Goal: Information Seeking & Learning: Compare options

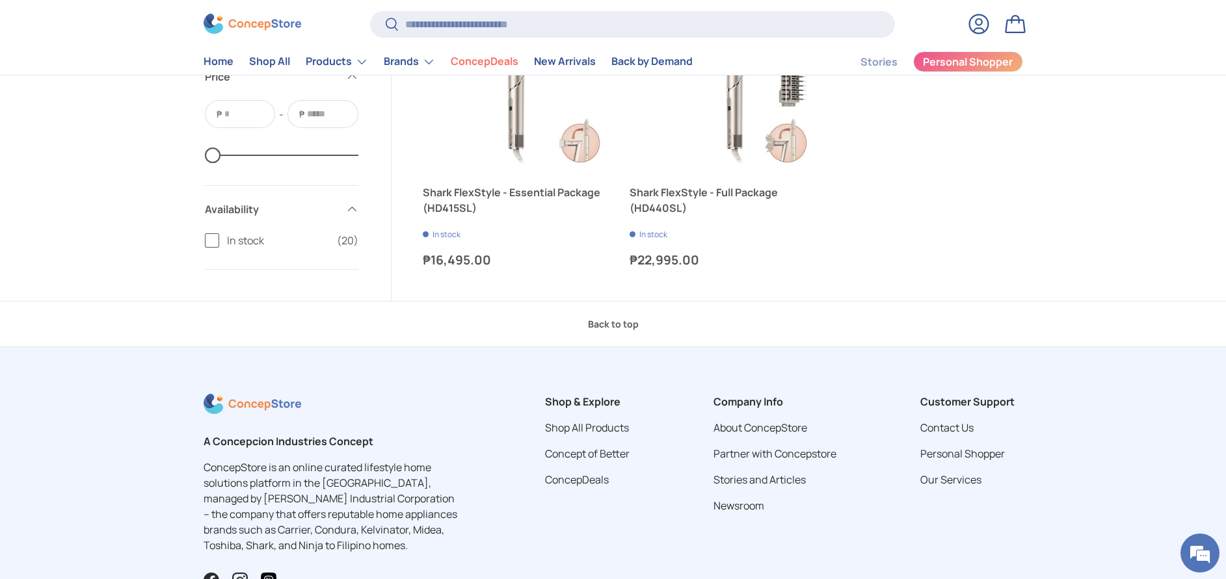
scroll to position [2828, 0]
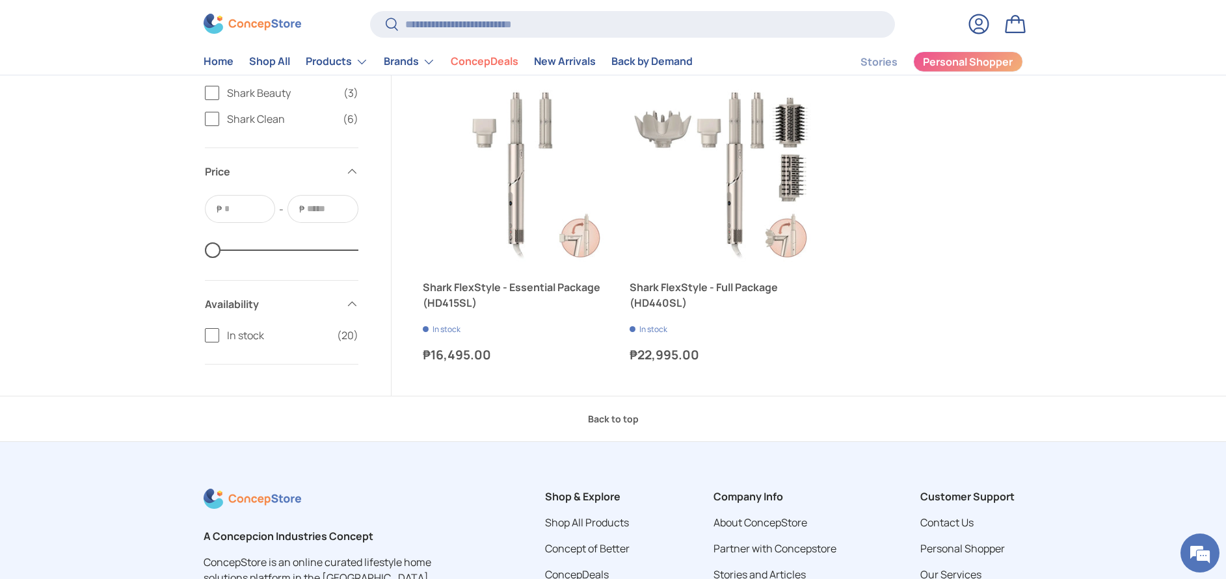
click at [615, 386] on link "Back to top" at bounding box center [613, 419] width 1226 height 46
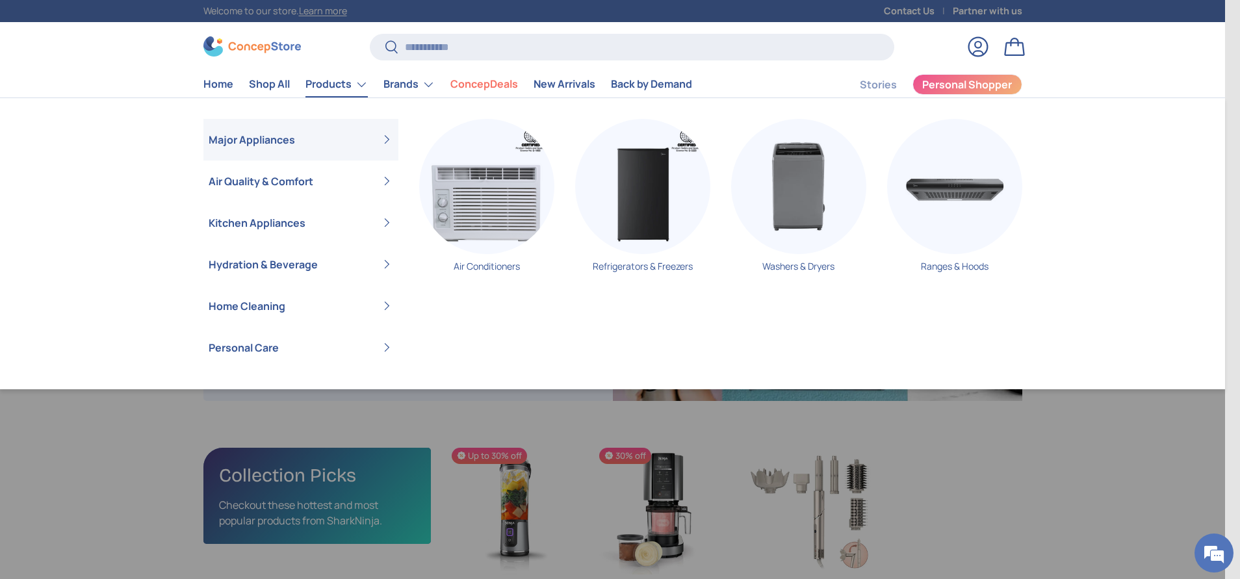
click at [358, 87] on link "Products" at bounding box center [337, 85] width 62 height 26
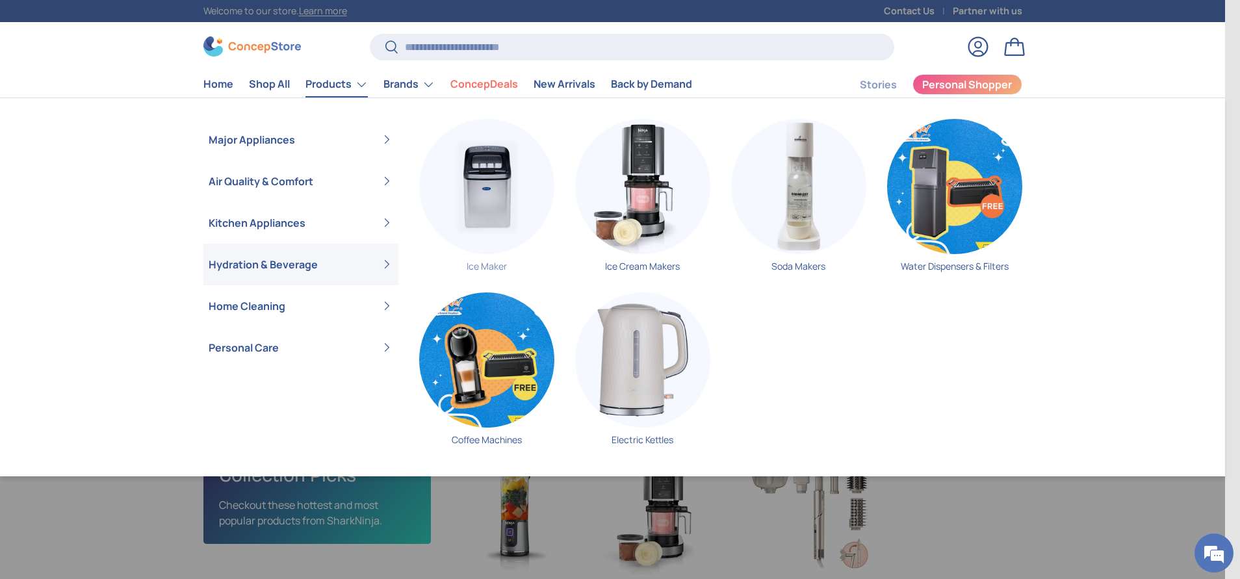
click at [508, 205] on img "Primary" at bounding box center [486, 186] width 135 height 135
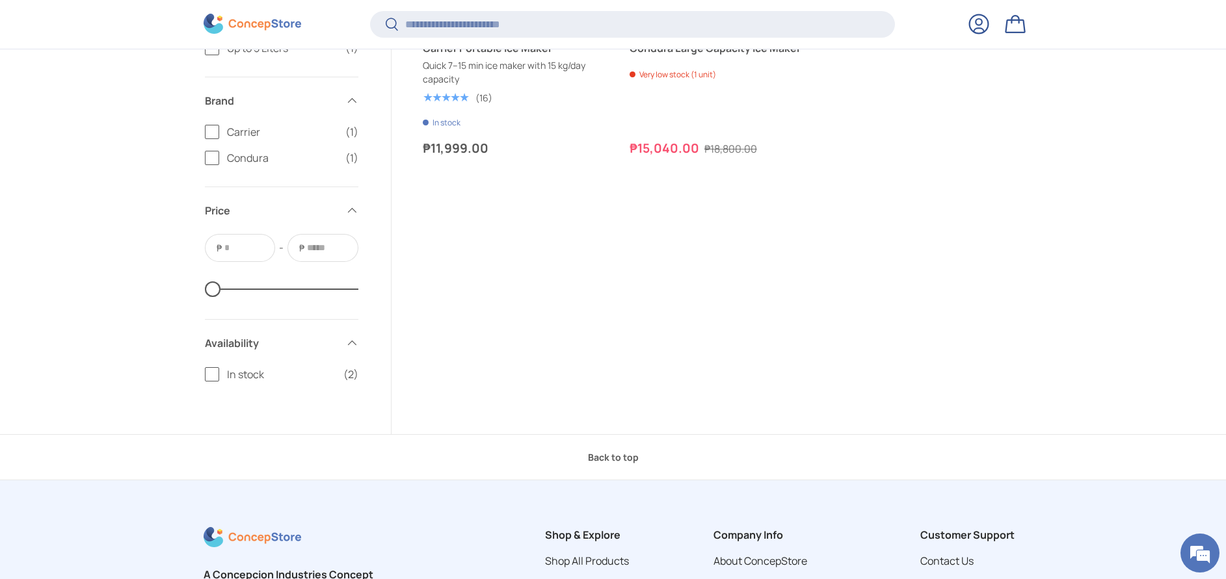
scroll to position [485, 0]
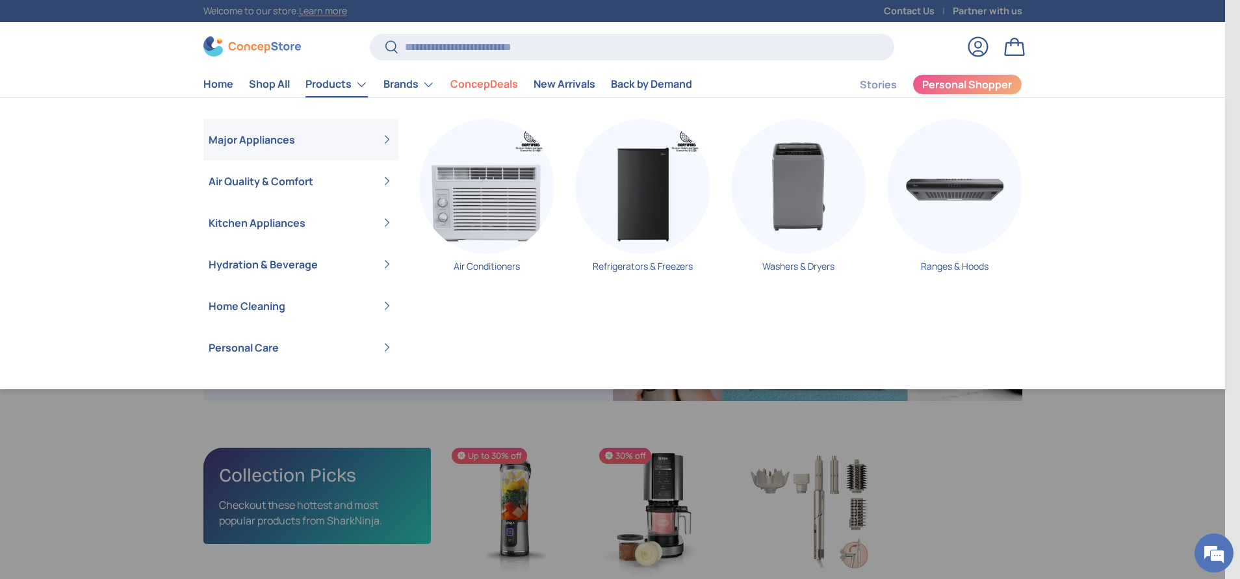
click at [368, 88] on summary "Products" at bounding box center [337, 85] width 78 height 26
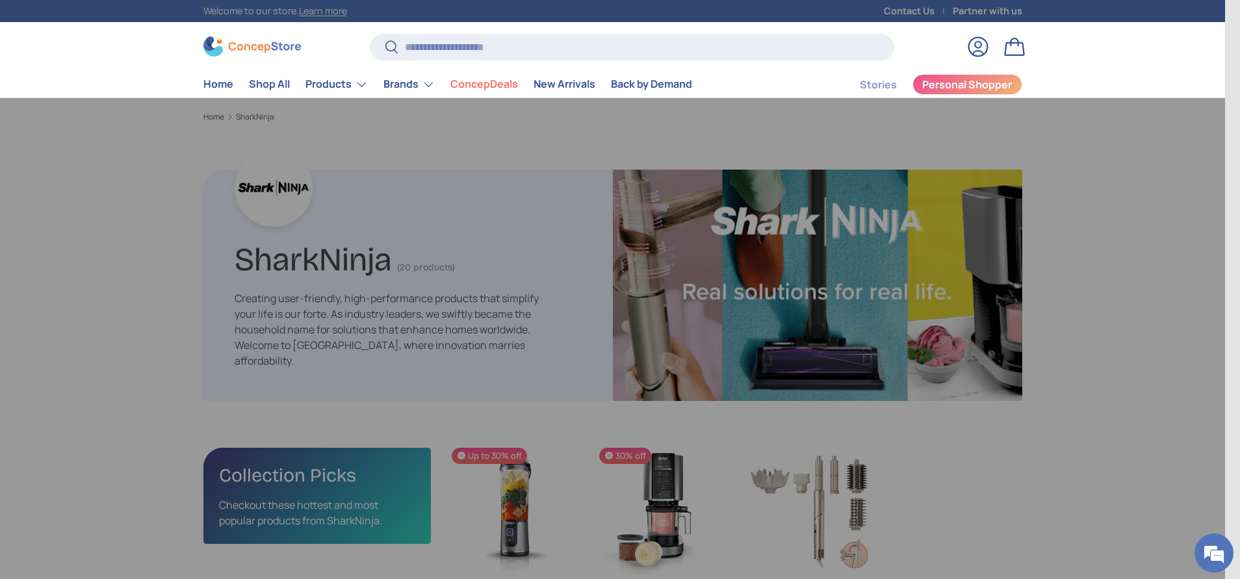
click at [368, 88] on summary "Products" at bounding box center [337, 85] width 78 height 26
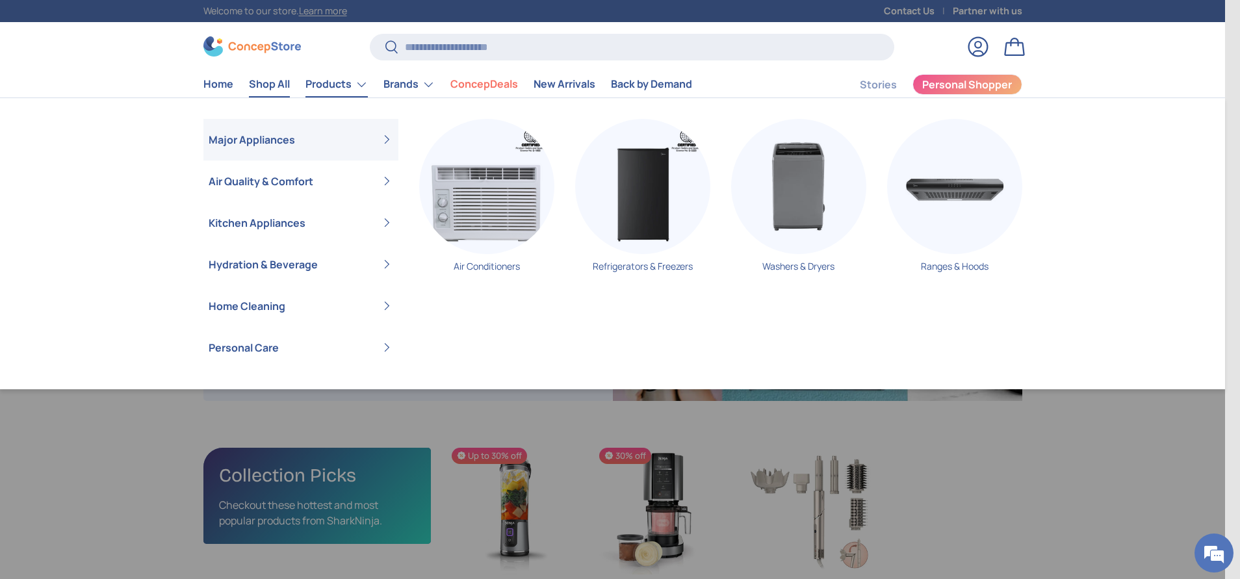
click at [266, 81] on link "Shop All" at bounding box center [269, 84] width 41 height 25
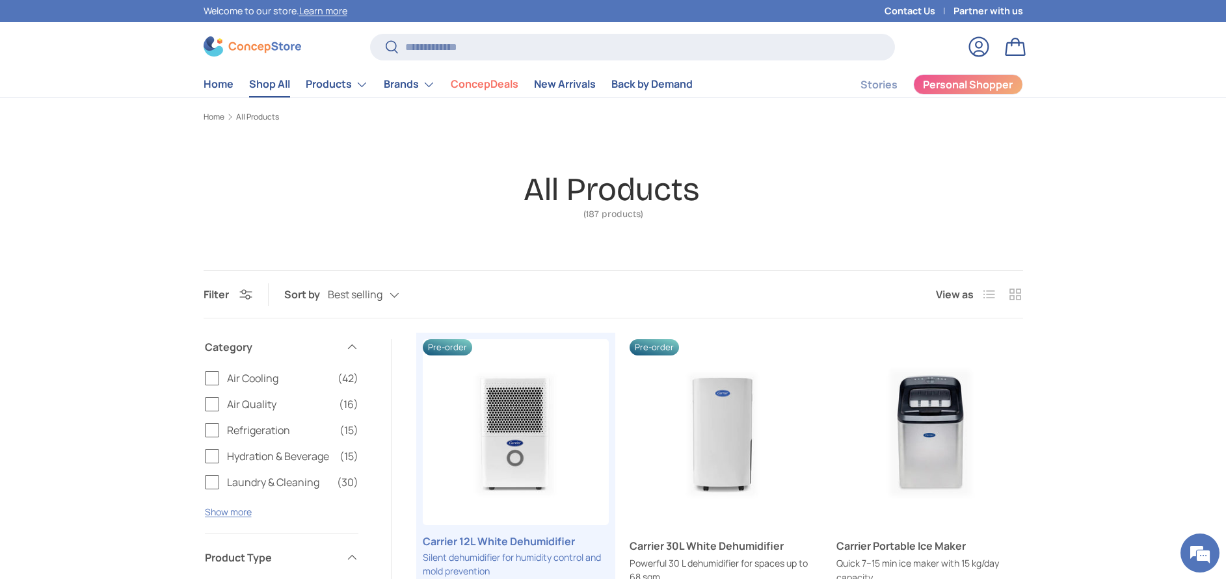
click at [986, 293] on label "List" at bounding box center [989, 295] width 26 height 26
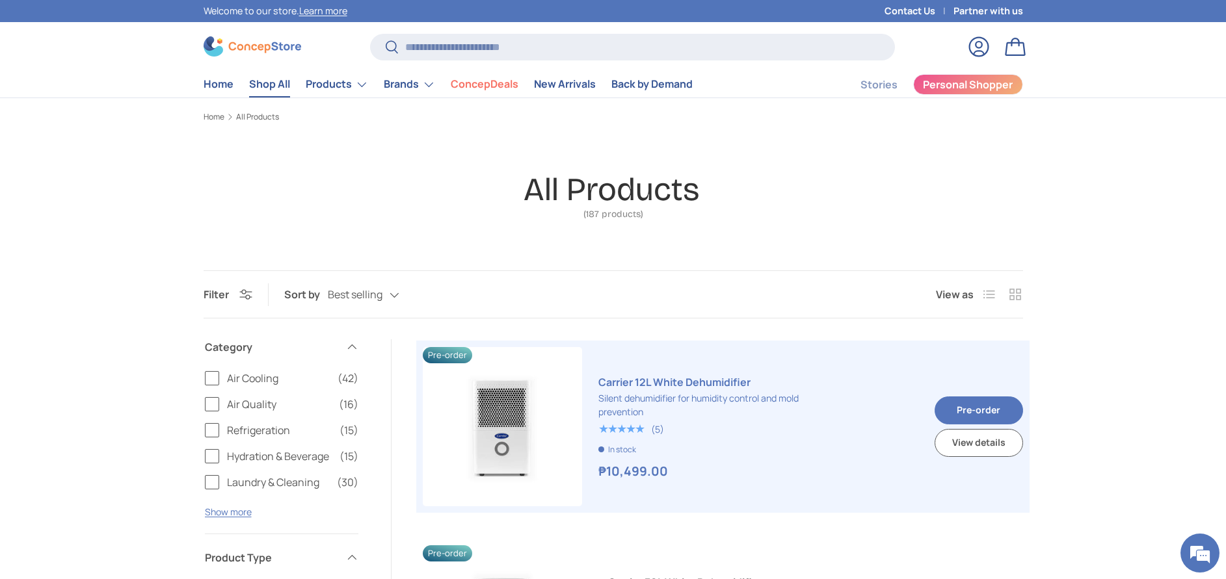
click at [986, 293] on label "List" at bounding box center [989, 295] width 26 height 26
click at [999, 299] on label "List" at bounding box center [989, 295] width 26 height 26
click at [1017, 297] on label "Grid" at bounding box center [1015, 295] width 26 height 26
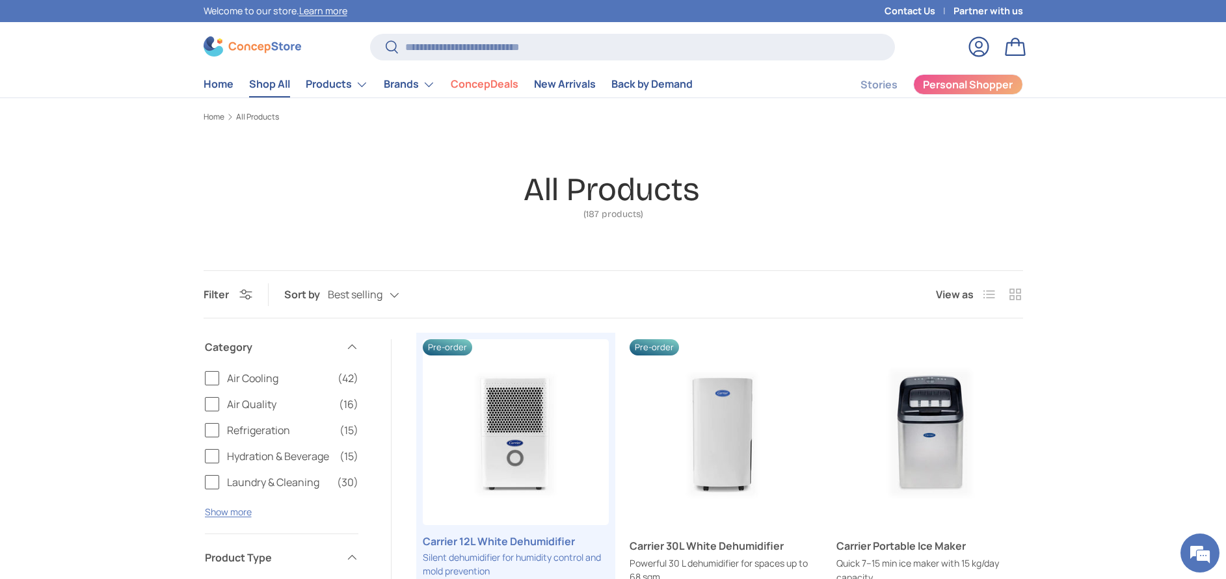
click at [246, 291] on button "Filter Filter & Sort" at bounding box center [227, 294] width 49 height 14
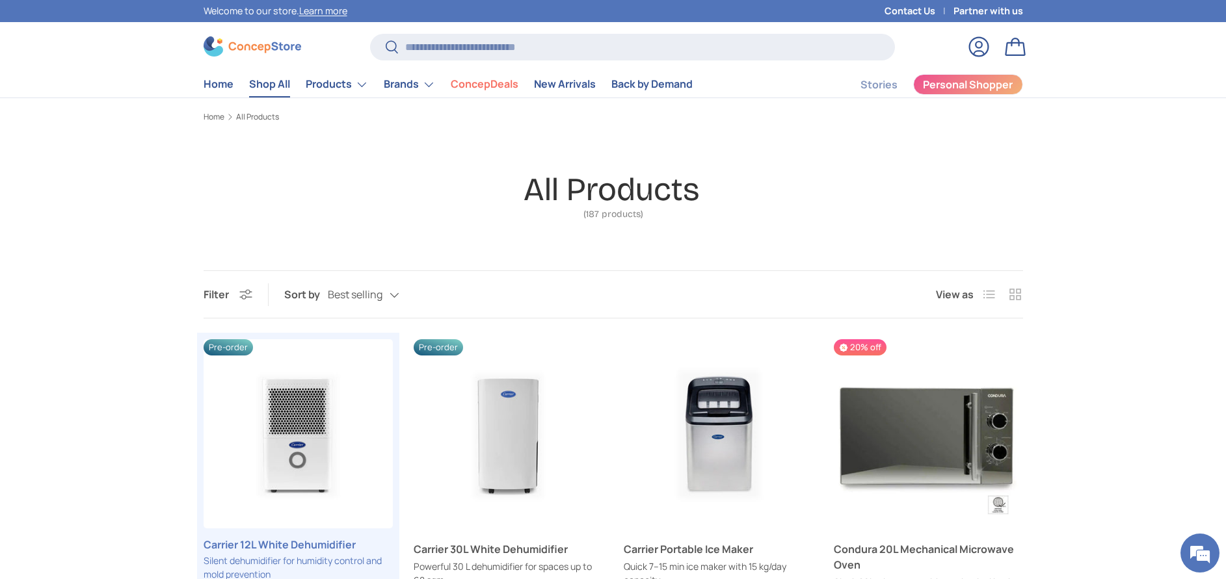
click at [246, 291] on button "Filter Filter & Sort" at bounding box center [227, 294] width 49 height 14
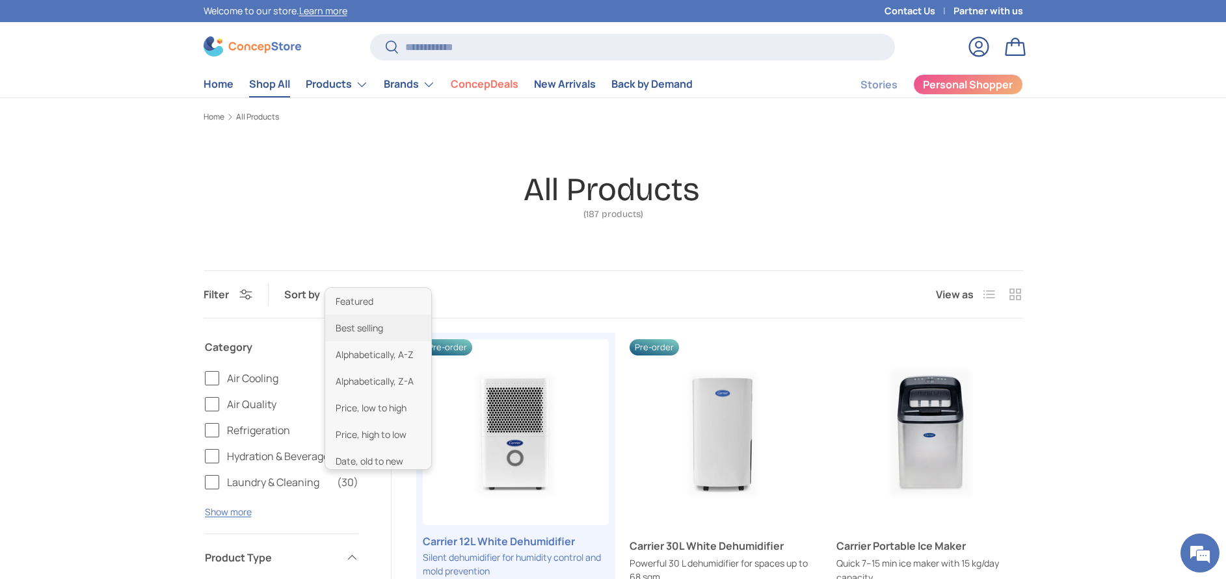
click at [386, 292] on div "Best selling Featured Best selling Alphabetically, A-Z Alphabetically, Z-A Pric…" at bounding box center [377, 295] width 98 height 23
click at [402, 415] on li "Price, low to high" at bounding box center [378, 408] width 106 height 27
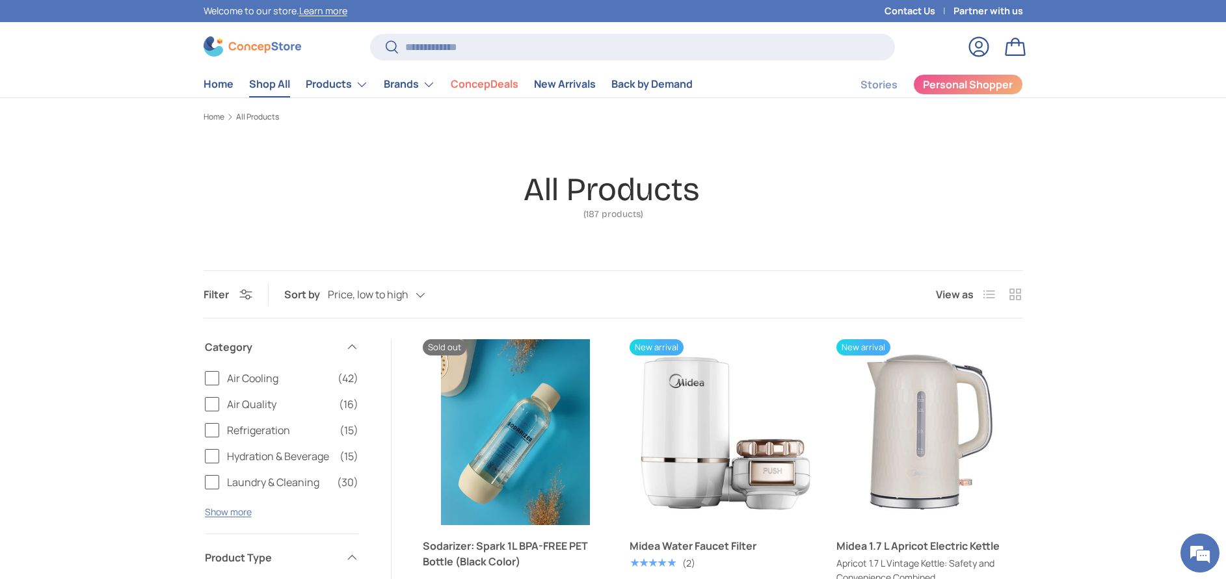
click at [419, 302] on div "Price, low to high Featured Best selling Alphabetically, A-Z Alphabetically, Z-…" at bounding box center [390, 295] width 124 height 23
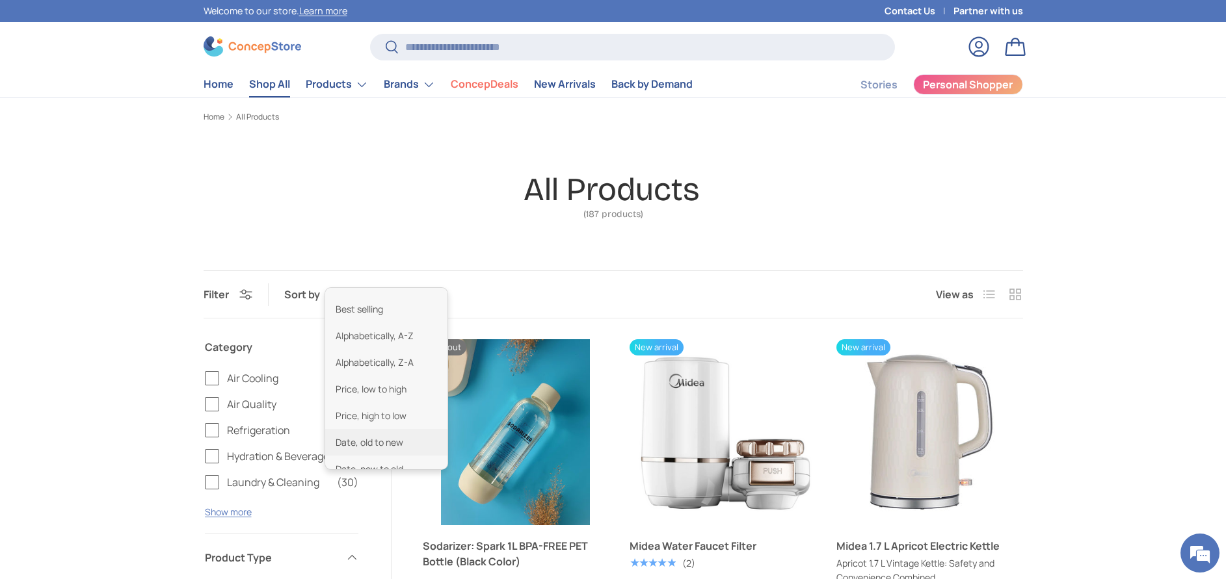
scroll to position [32, 0]
click at [393, 454] on li "Date, new to old" at bounding box center [386, 456] width 122 height 27
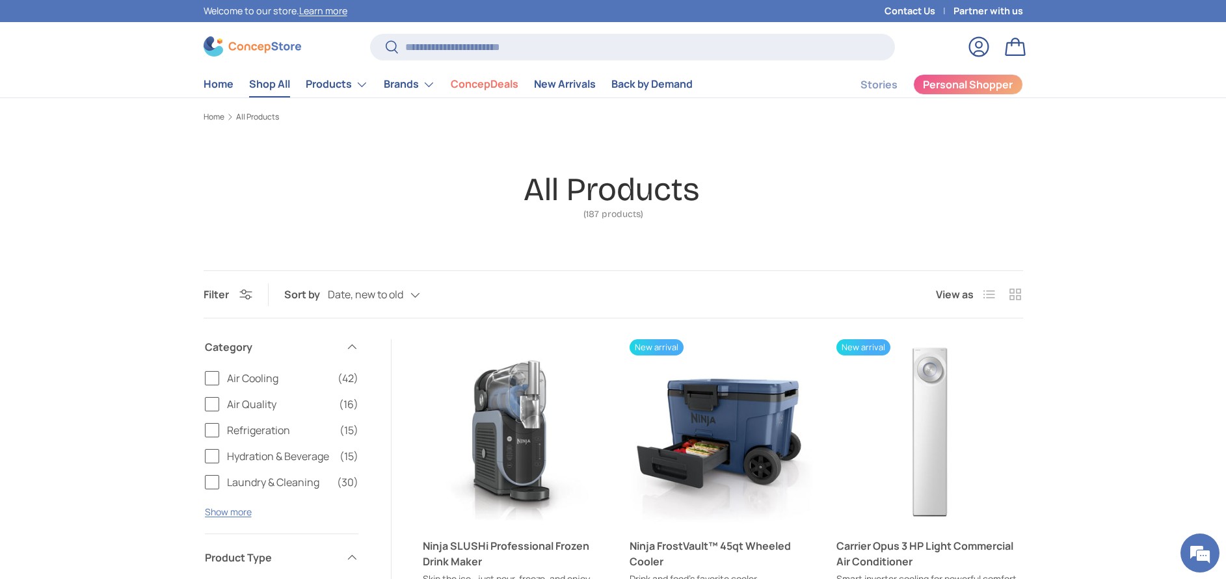
click at [408, 300] on div "Date, new to old Featured Best selling Alphabetically, A-Z Alphabetically, Z-A …" at bounding box center [387, 295] width 118 height 23
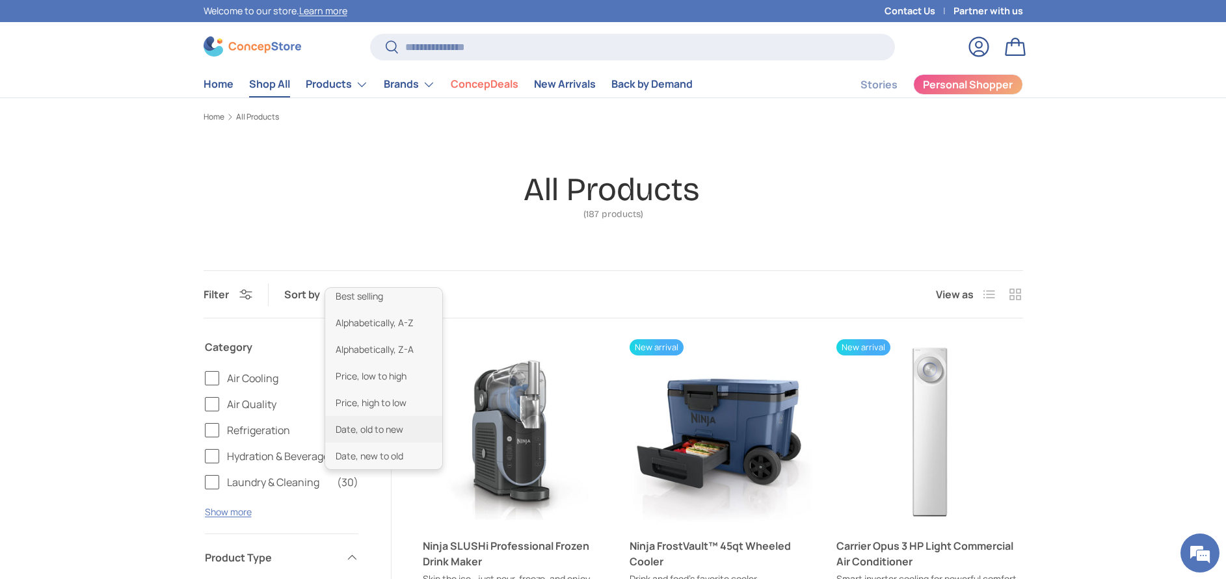
click at [409, 433] on li "Date, old to new" at bounding box center [383, 429] width 117 height 27
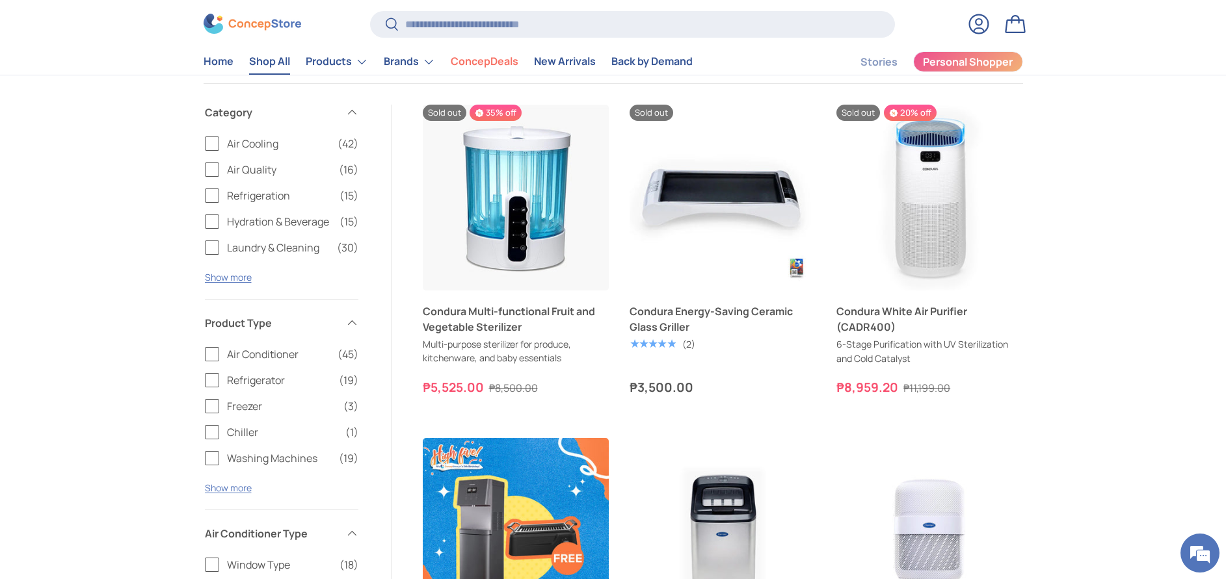
scroll to position [195, 0]
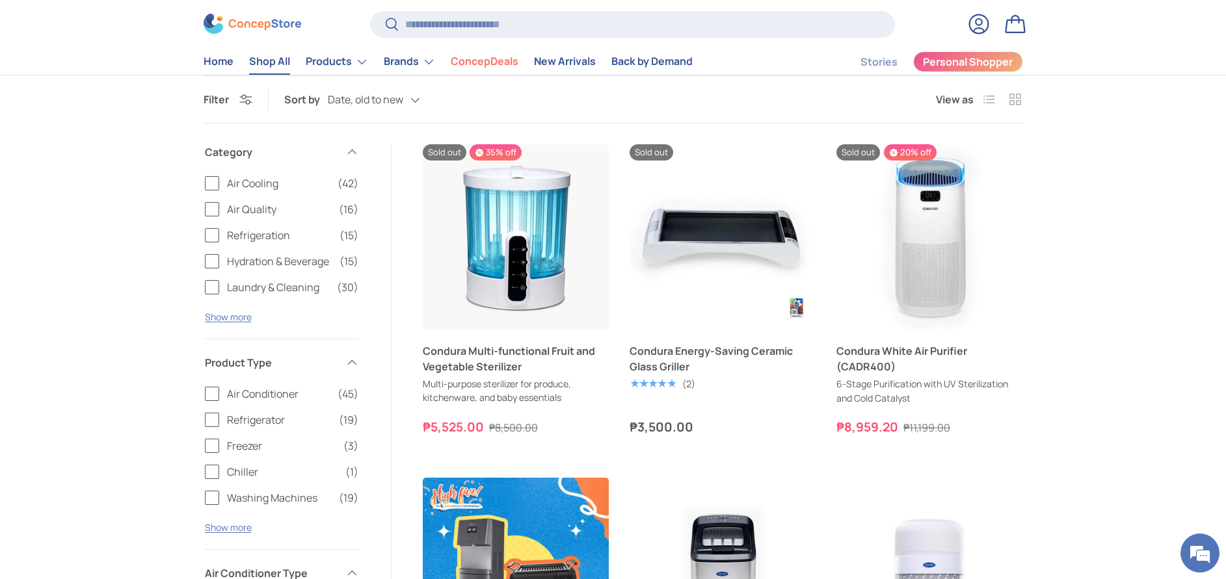
click at [246, 98] on button "Filter Filter & Sort" at bounding box center [227, 99] width 49 height 14
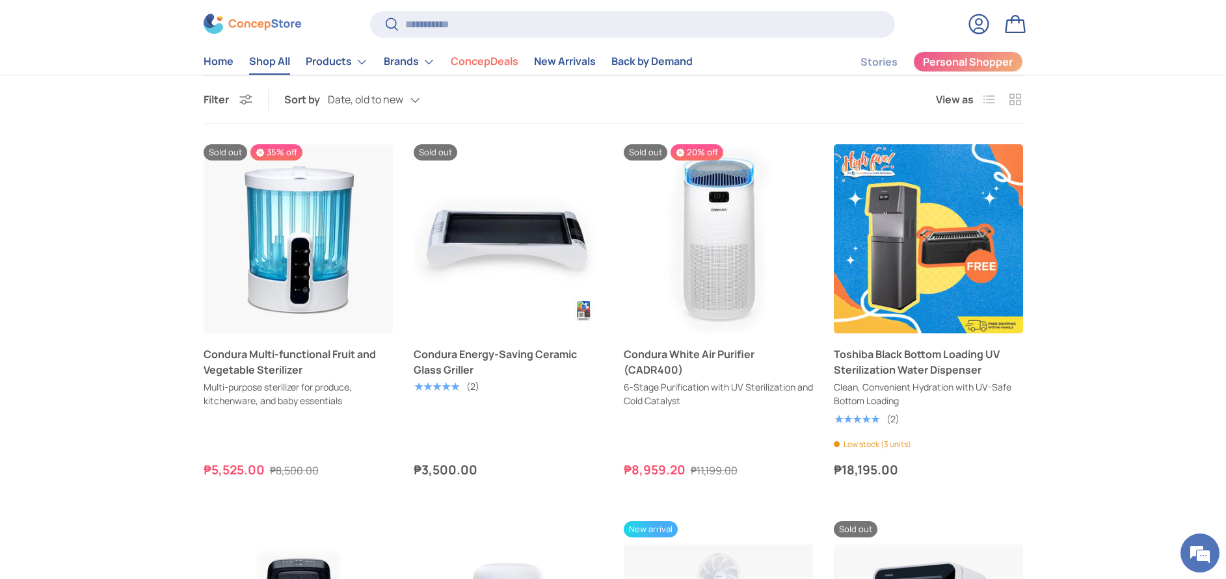
click at [246, 98] on button "Filter Filter & Sort" at bounding box center [227, 99] width 49 height 14
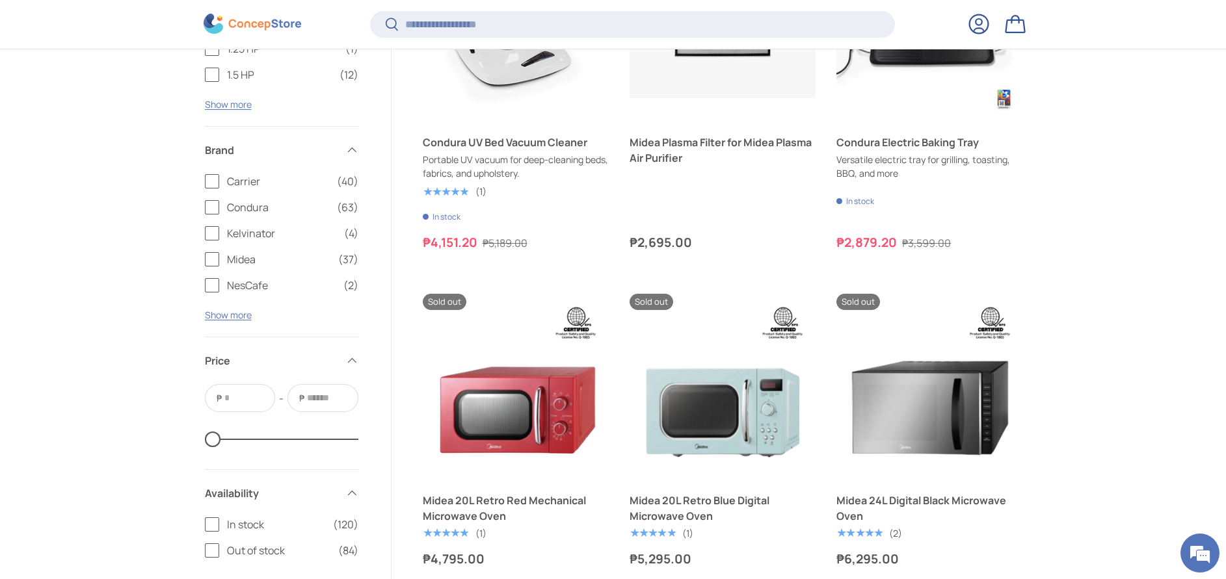
scroll to position [2533, 0]
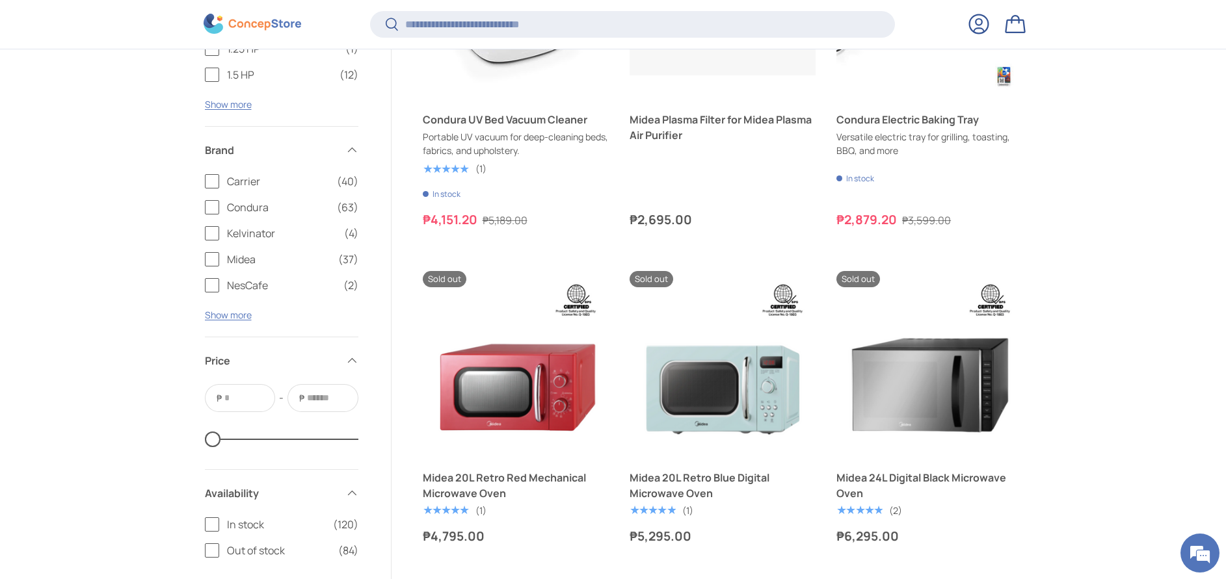
click at [209, 550] on label "Out of stock (84)" at bounding box center [281, 551] width 153 height 16
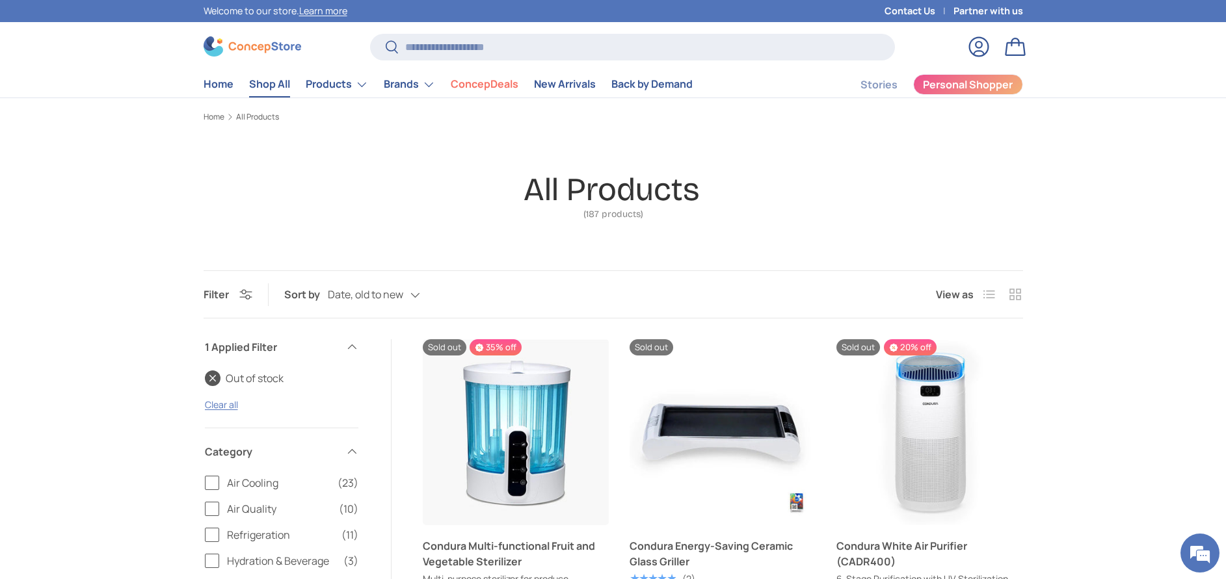
click at [415, 298] on div "Date, old to new Featured Best selling Alphabetically, A-Z Alphabetically, Z-A …" at bounding box center [387, 295] width 118 height 23
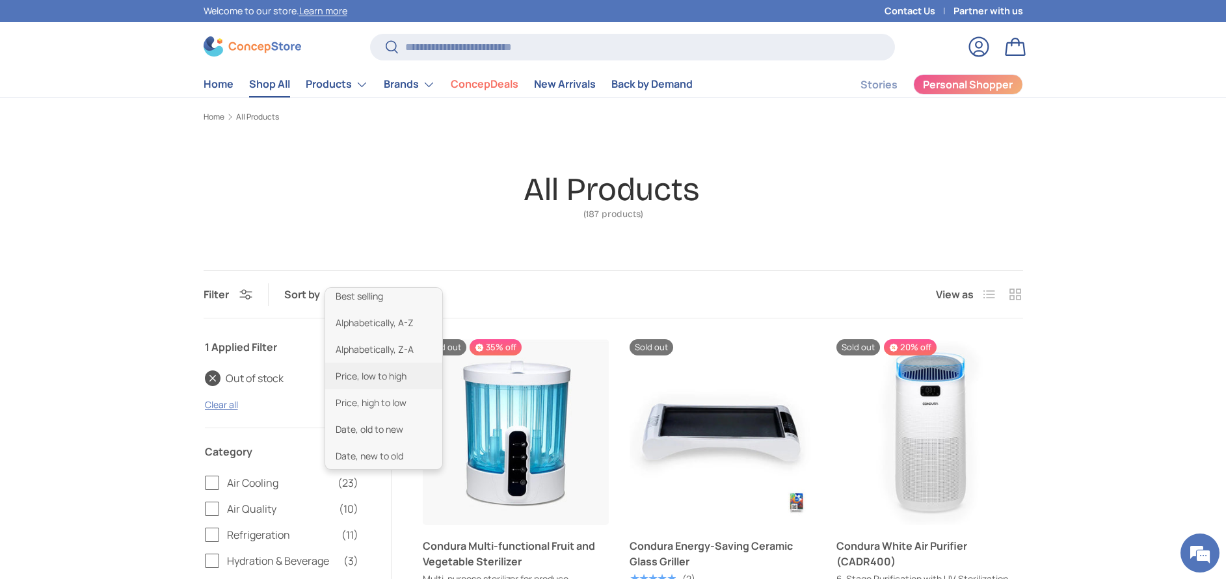
click at [399, 366] on li "Price, low to high" at bounding box center [383, 376] width 117 height 27
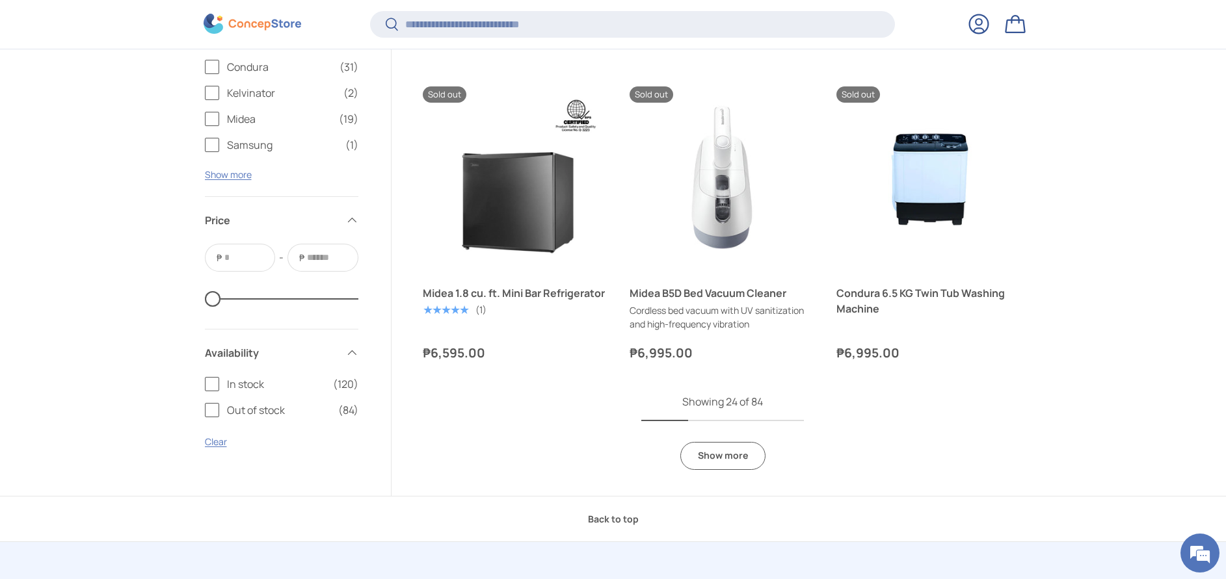
scroll to position [2630, 0]
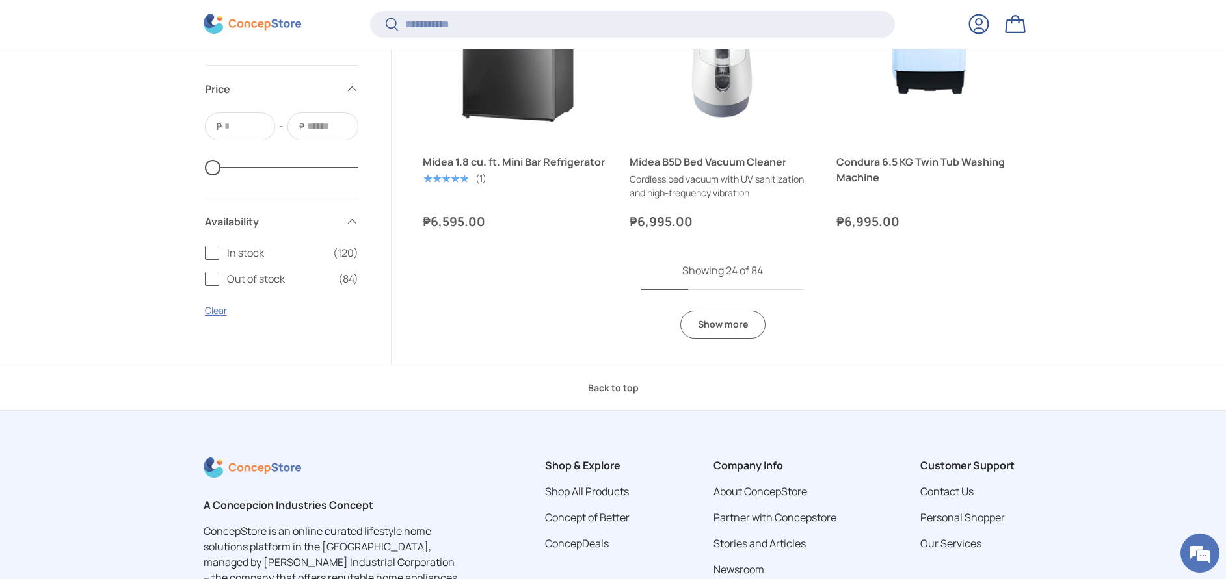
click at [203, 244] on details-disclosure "Availability In stock (120) Out of stock (84) Clear" at bounding box center [281, 265] width 156 height 135
click at [209, 280] on label "Out of stock (84)" at bounding box center [281, 279] width 153 height 16
click at [211, 256] on label "In stock (120)" at bounding box center [281, 253] width 153 height 16
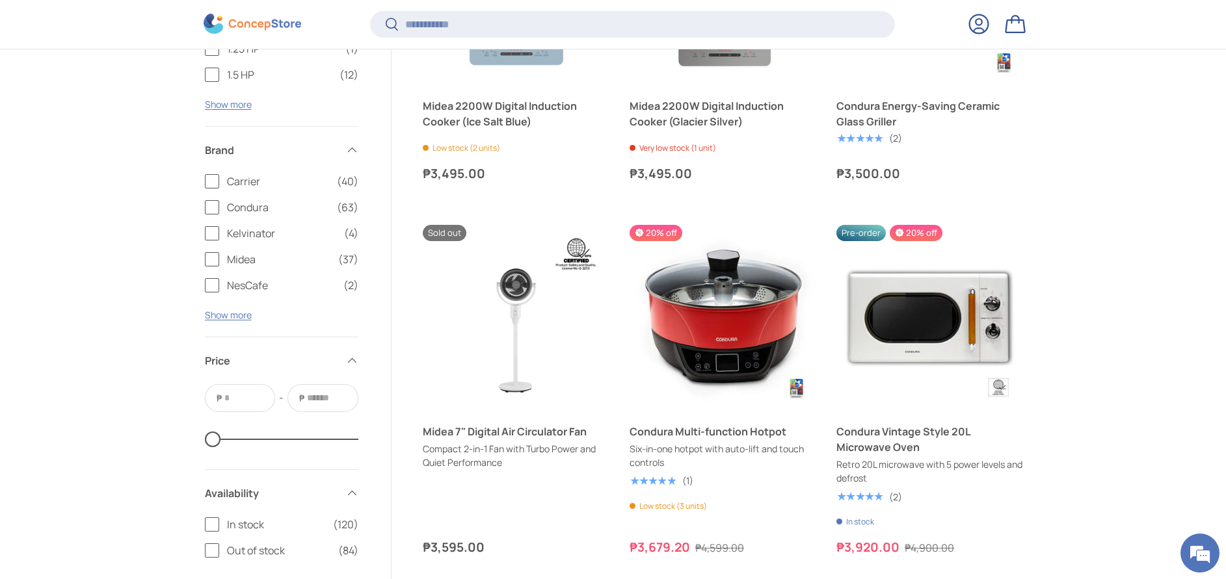
scroll to position [2533, 0]
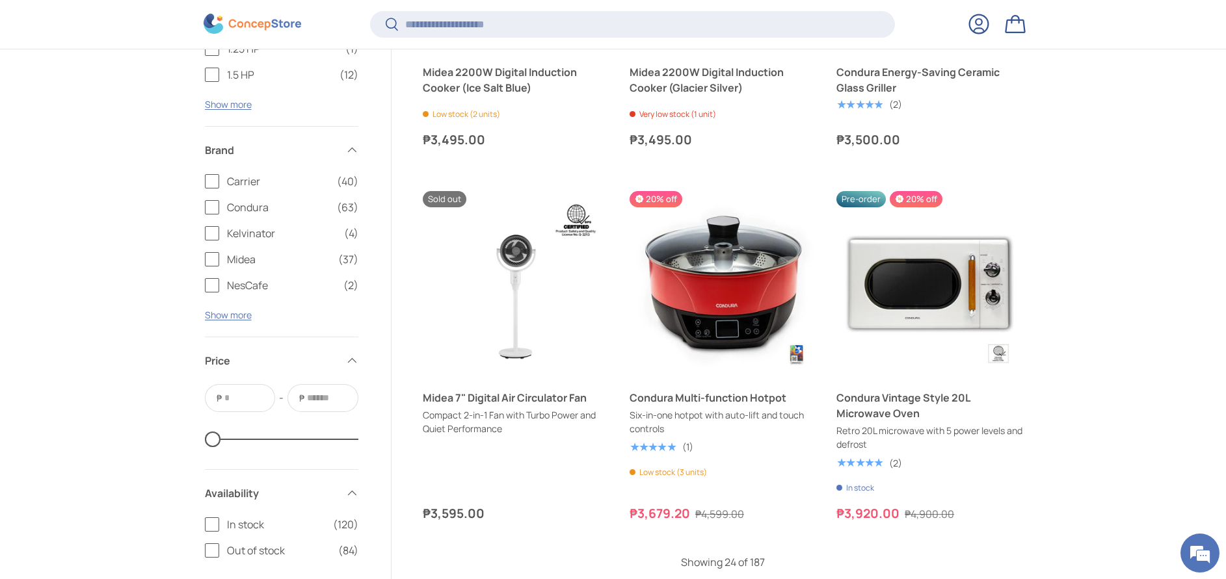
click at [209, 525] on label "In stock (120)" at bounding box center [281, 525] width 153 height 16
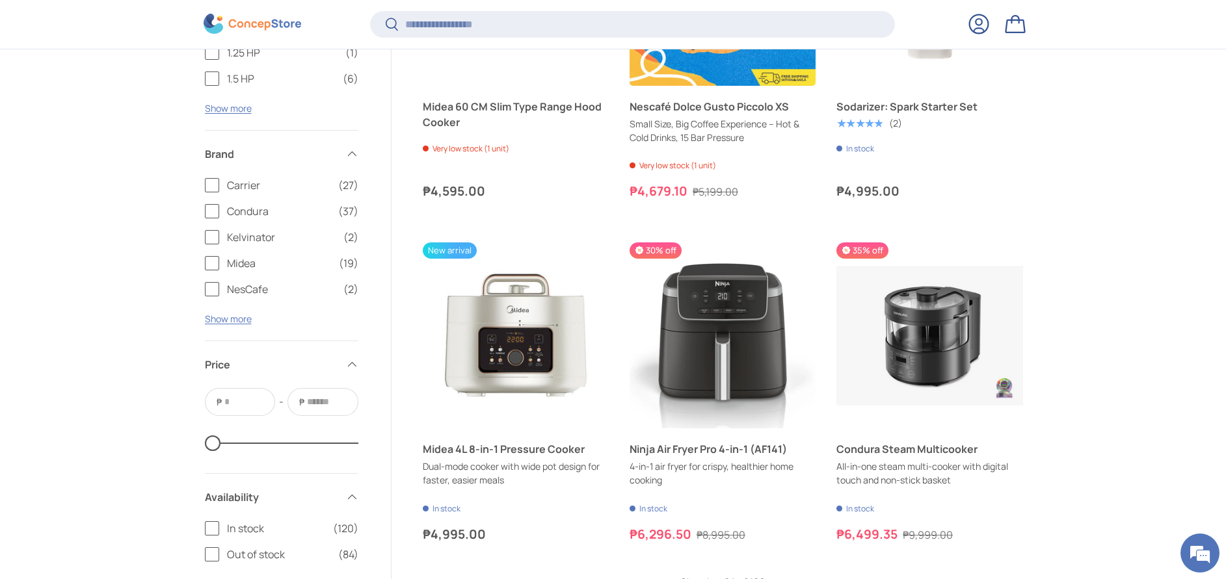
scroll to position [2668, 0]
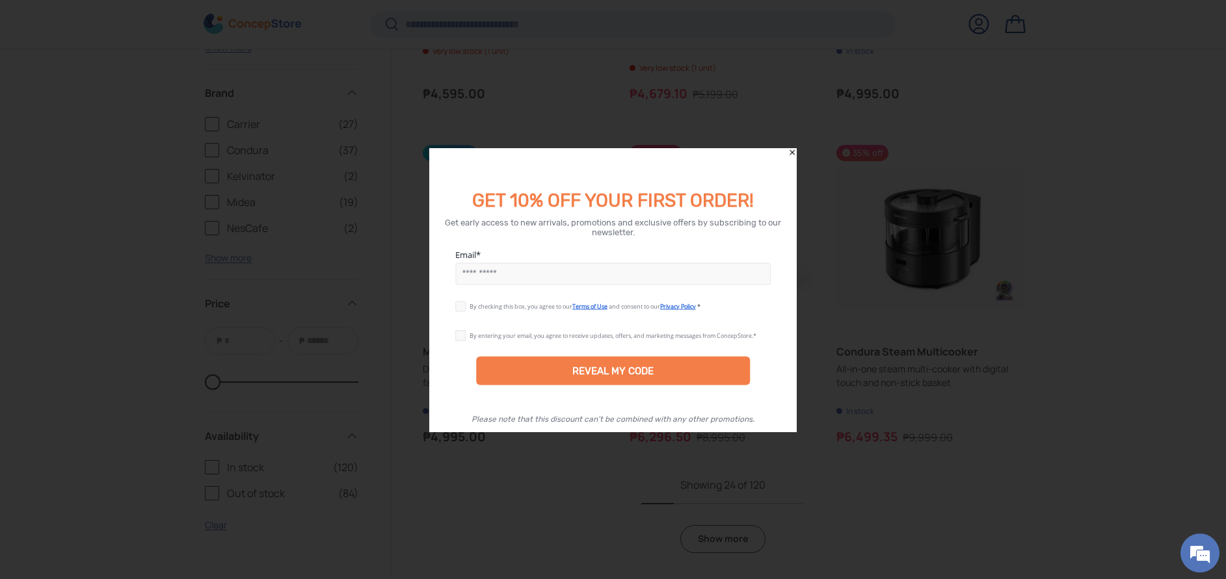
click at [793, 152] on icon "Close" at bounding box center [791, 152] width 5 height 5
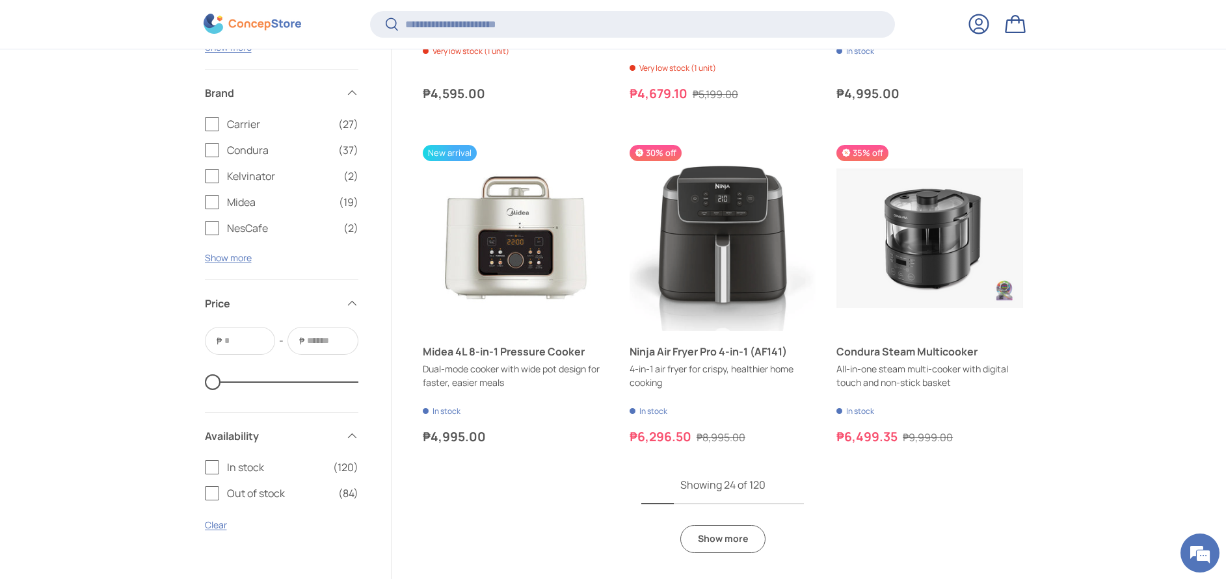
click at [742, 545] on link "Show more" at bounding box center [722, 539] width 85 height 28
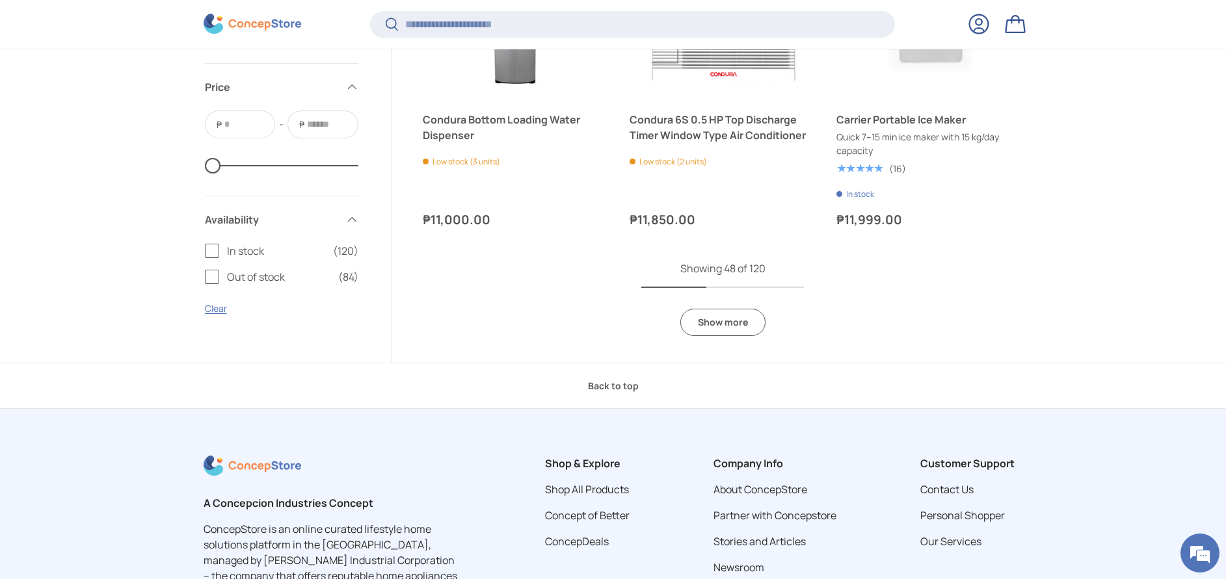
scroll to position [5398, 0]
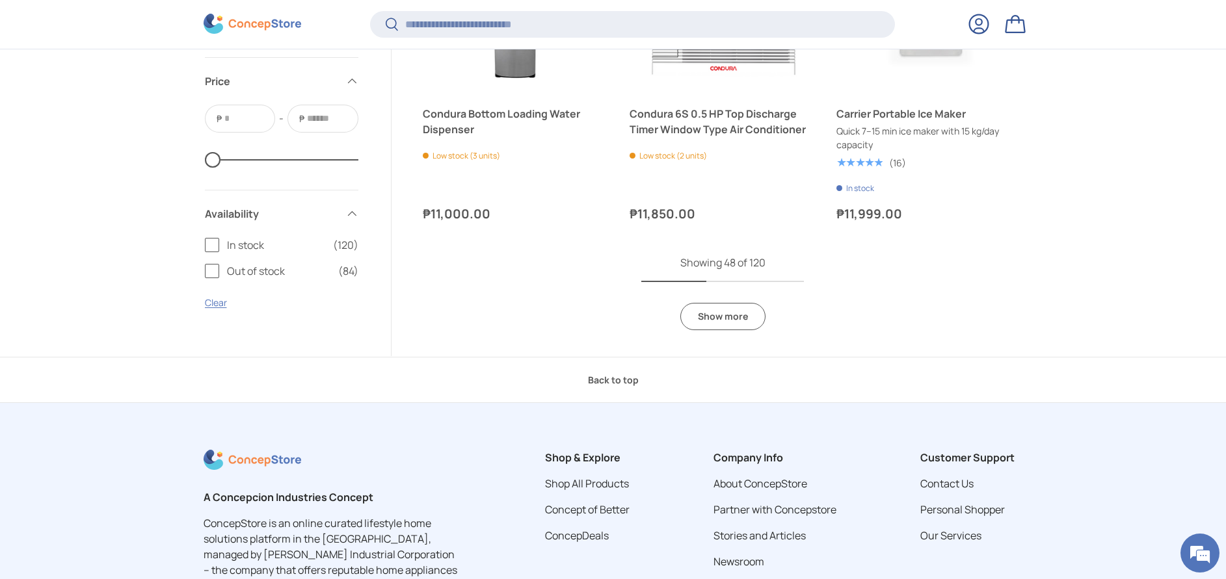
click at [728, 324] on link "Show more" at bounding box center [722, 317] width 85 height 28
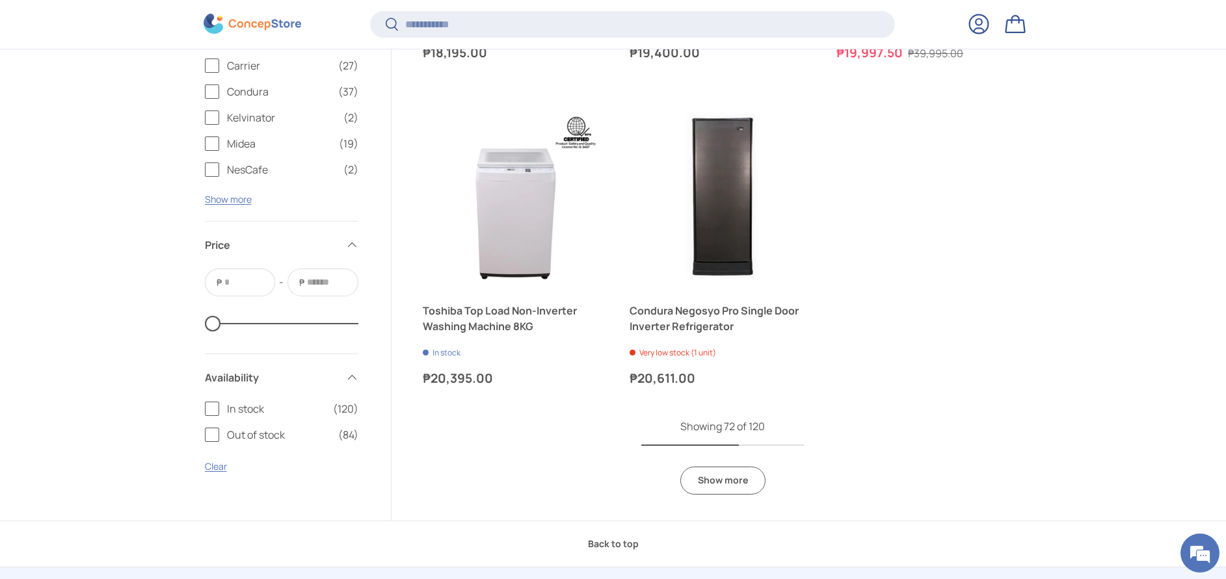
scroll to position [8031, 0]
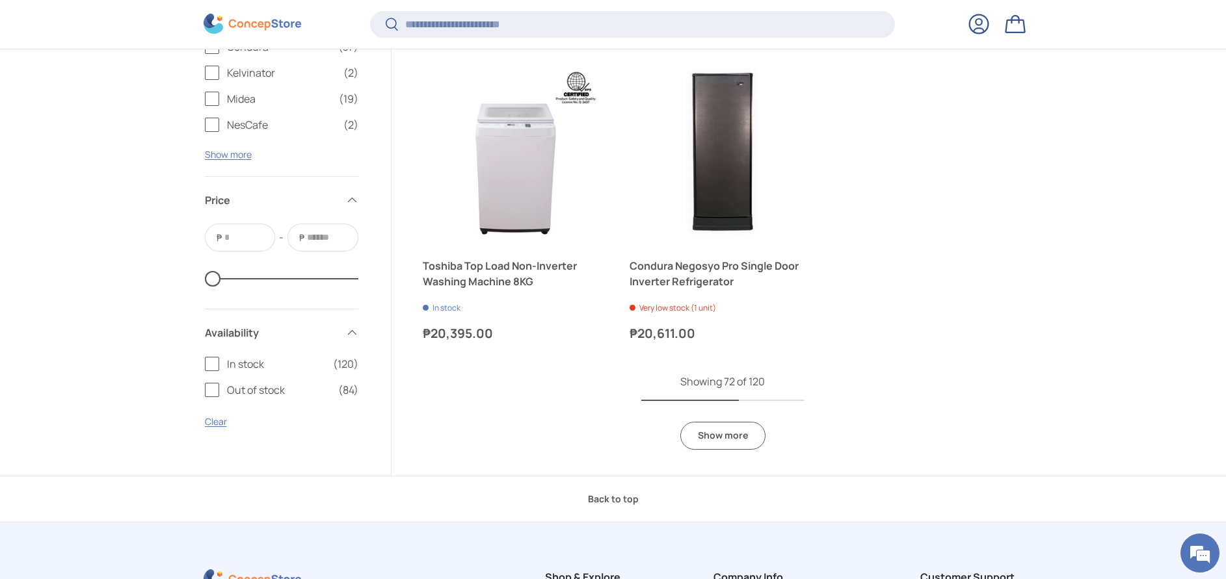
click at [746, 441] on link "Show more" at bounding box center [722, 436] width 85 height 28
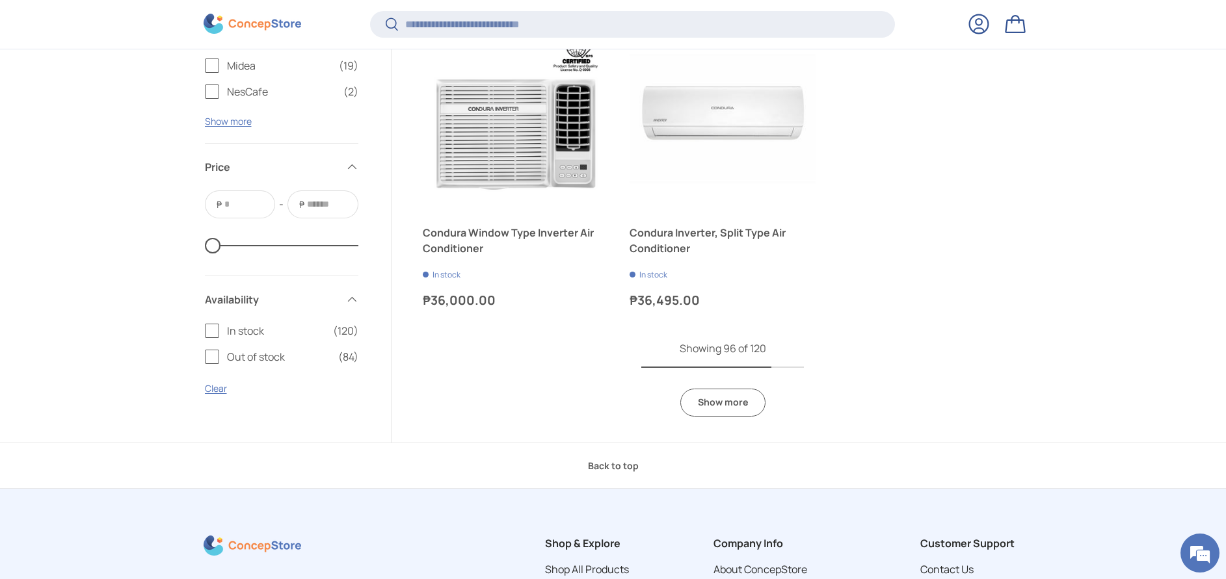
scroll to position [10859, 0]
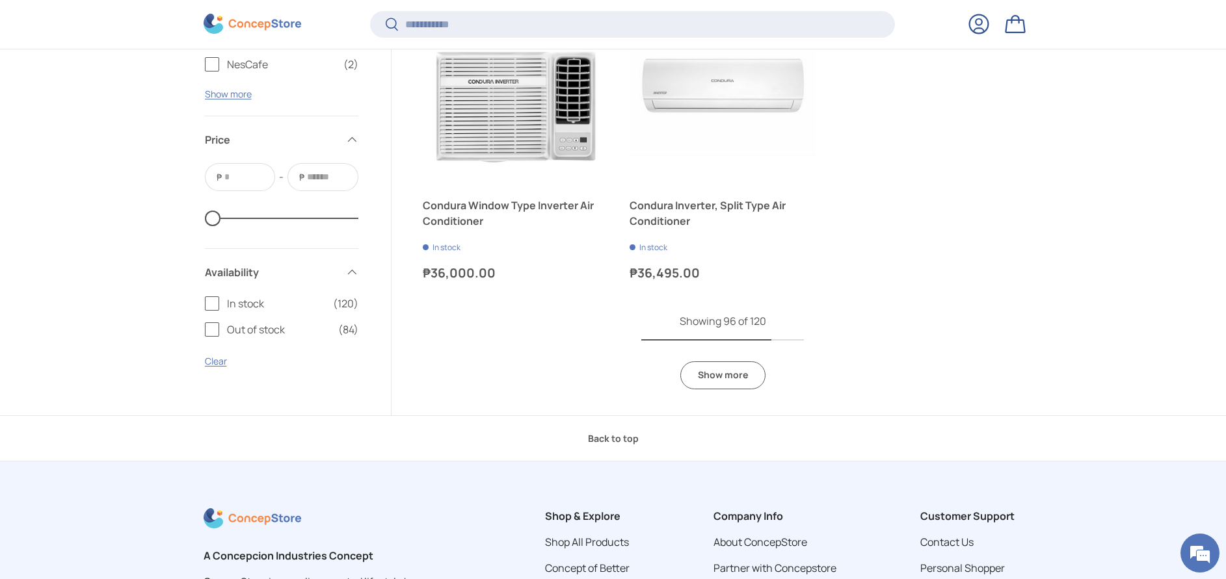
click at [755, 373] on link "Show more" at bounding box center [722, 375] width 85 height 28
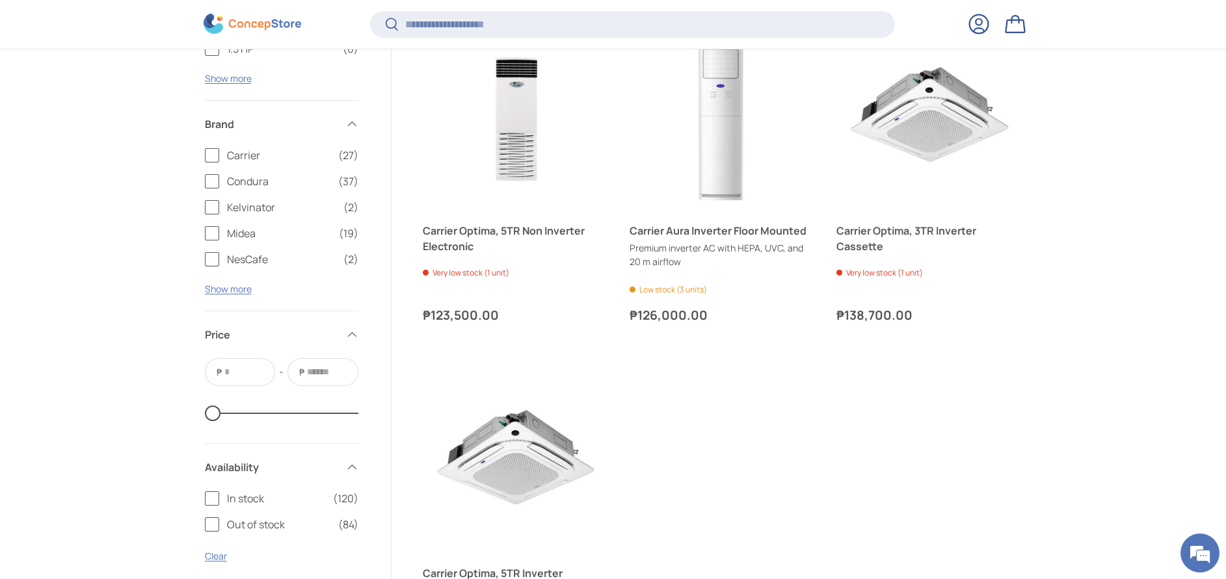
scroll to position [13492, 0]
